Goal: Book appointment/travel/reservation

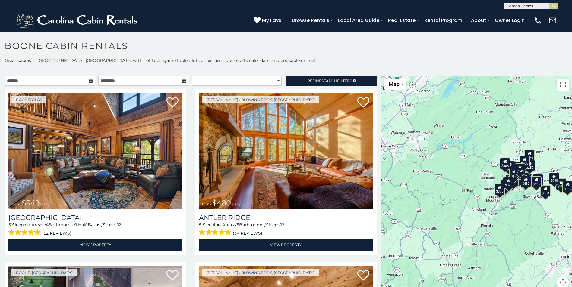
click at [438, 110] on div "$349 $480 $525 $315 $355 $675 $635 $930 $400 $451 $330 $400 $485 $460 $395 $255…" at bounding box center [476, 186] width 190 height 221
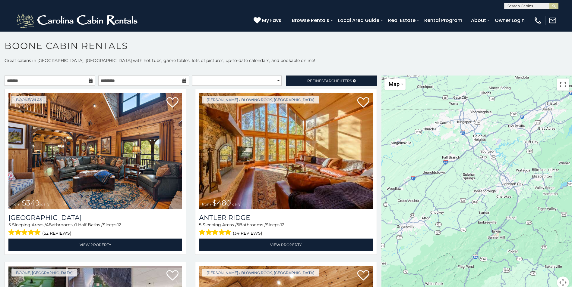
drag, startPoint x: 400, startPoint y: 161, endPoint x: 526, endPoint y: 198, distance: 131.0
click at [526, 198] on div "$349 $480 $525 $315 $355 $675 $635 $930 $400 $451 $330 $400 $485 $460 $395 $255…" at bounding box center [476, 186] width 190 height 221
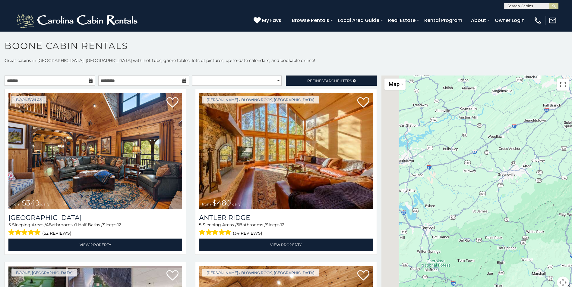
drag, startPoint x: 415, startPoint y: 239, endPoint x: 546, endPoint y: 168, distance: 148.8
click at [545, 169] on div at bounding box center [476, 186] width 190 height 221
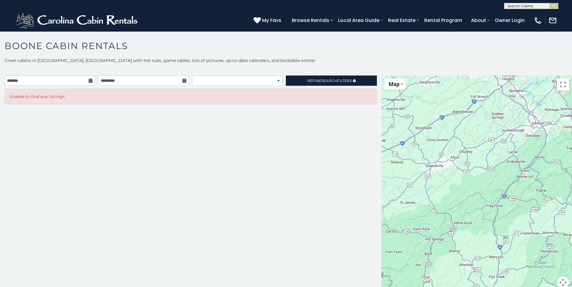
drag, startPoint x: 452, startPoint y: 190, endPoint x: 384, endPoint y: 185, distance: 68.3
click at [330, 76] on main "**********" at bounding box center [286, 76] width 572 height 0
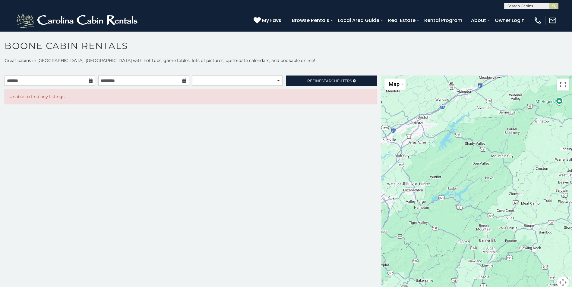
drag, startPoint x: 501, startPoint y: 172, endPoint x: 439, endPoint y: 233, distance: 87.1
click at [442, 240] on div at bounding box center [476, 186] width 190 height 221
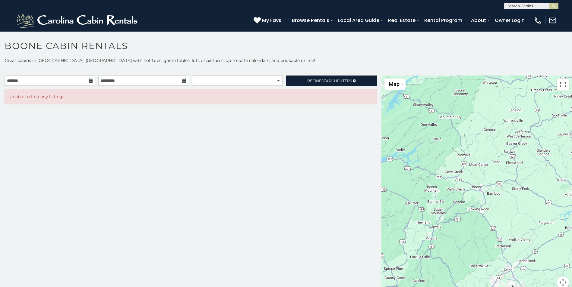
drag, startPoint x: 490, startPoint y: 156, endPoint x: 441, endPoint y: 111, distance: 66.5
click at [442, 110] on div at bounding box center [476, 186] width 190 height 221
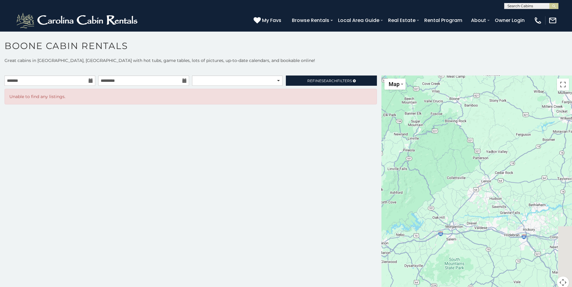
drag, startPoint x: 463, startPoint y: 213, endPoint x: 435, endPoint y: 118, distance: 99.3
click at [436, 122] on div at bounding box center [476, 186] width 190 height 221
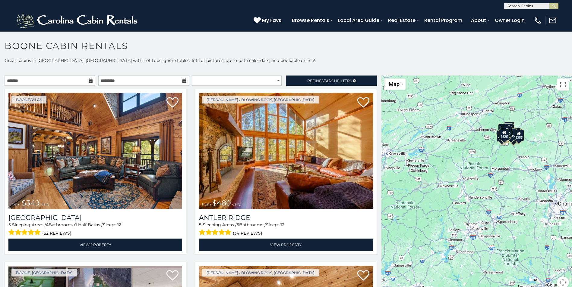
drag, startPoint x: 428, startPoint y: 166, endPoint x: 483, endPoint y: 168, distance: 55.2
click at [483, 168] on div "$349 $480 $525 $315 $355 $675 $635 $930 $400 $451 $330 $400 $485 $460 $395 $255…" at bounding box center [476, 186] width 190 height 221
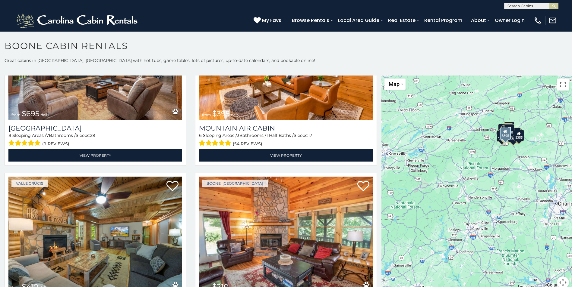
scroll to position [2230, 0]
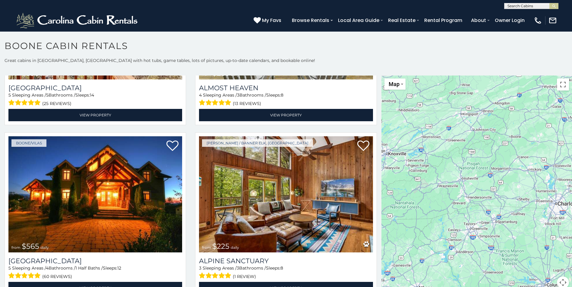
click at [507, 140] on div at bounding box center [476, 186] width 190 height 221
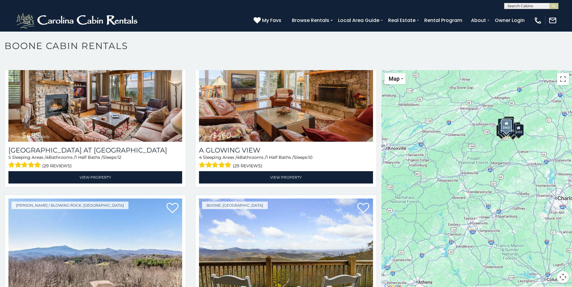
scroll to position [952, 0]
